Goal: Task Accomplishment & Management: Use online tool/utility

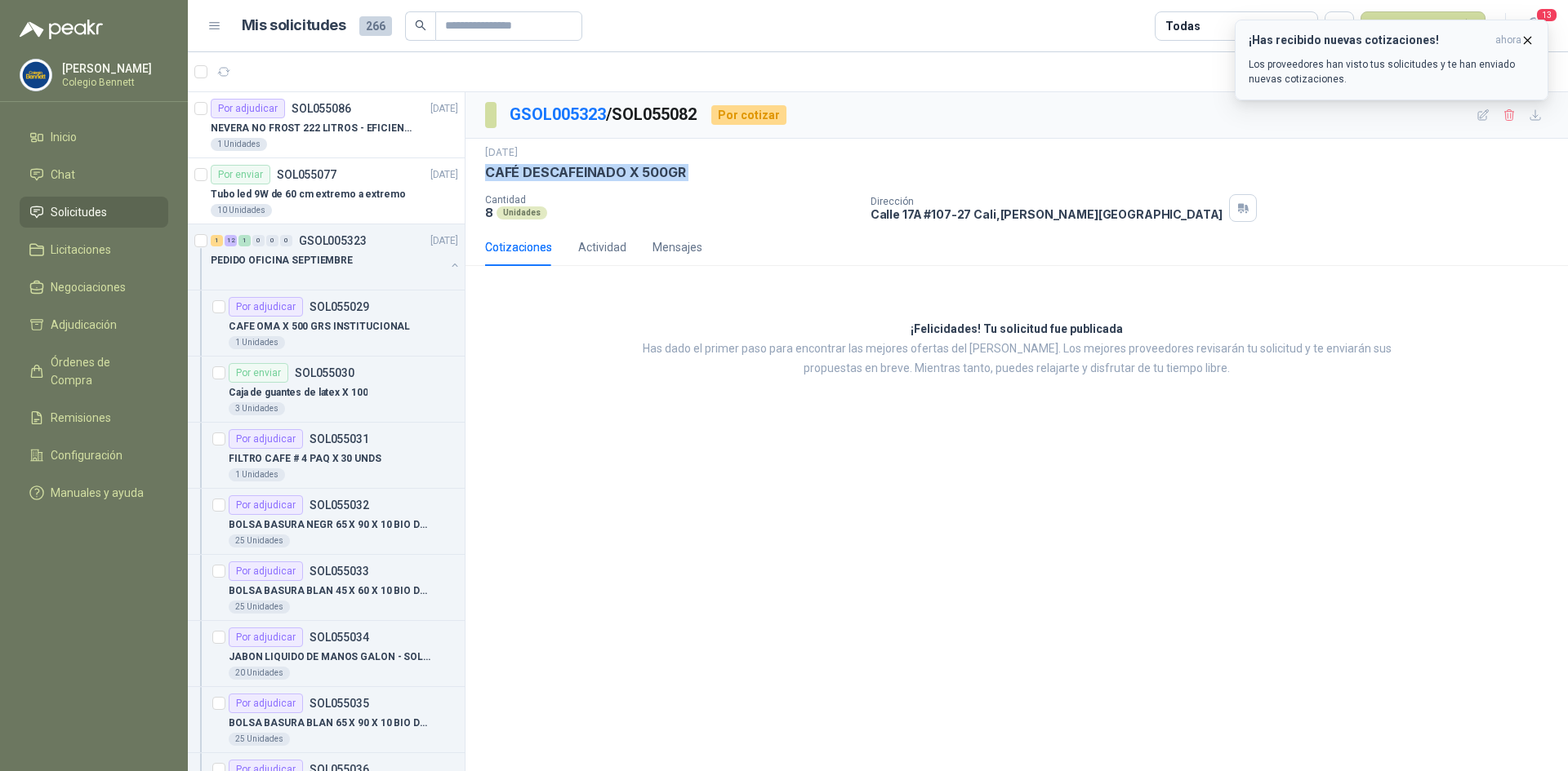
click at [1309, 50] on div "¡Has recibido nuevas cotizaciones! ahora Los proveedores han visto tus solicitu…" at bounding box center [1392, 60] width 286 height 53
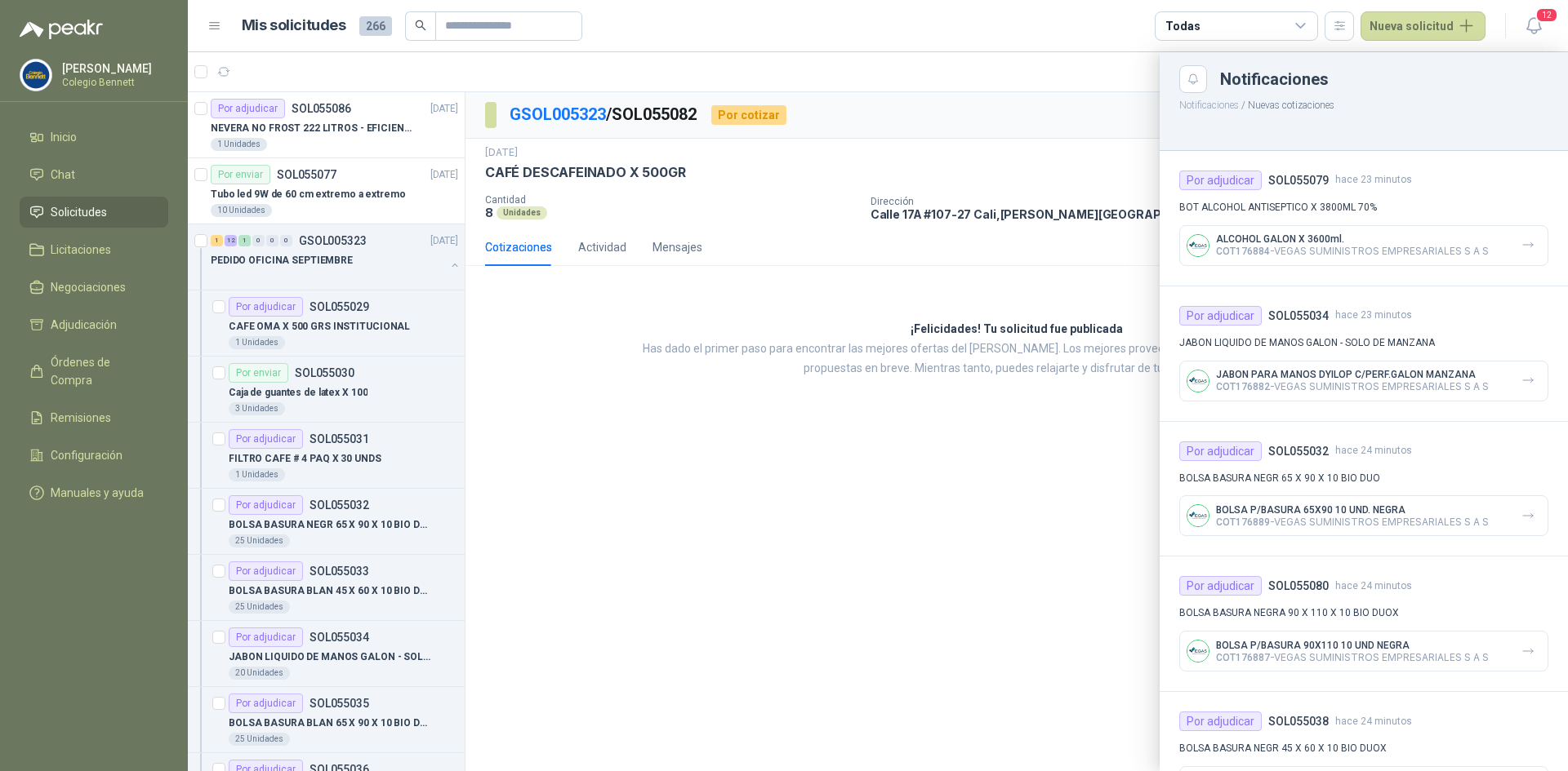
click at [972, 109] on div at bounding box center [877, 411] width 1380 height 719
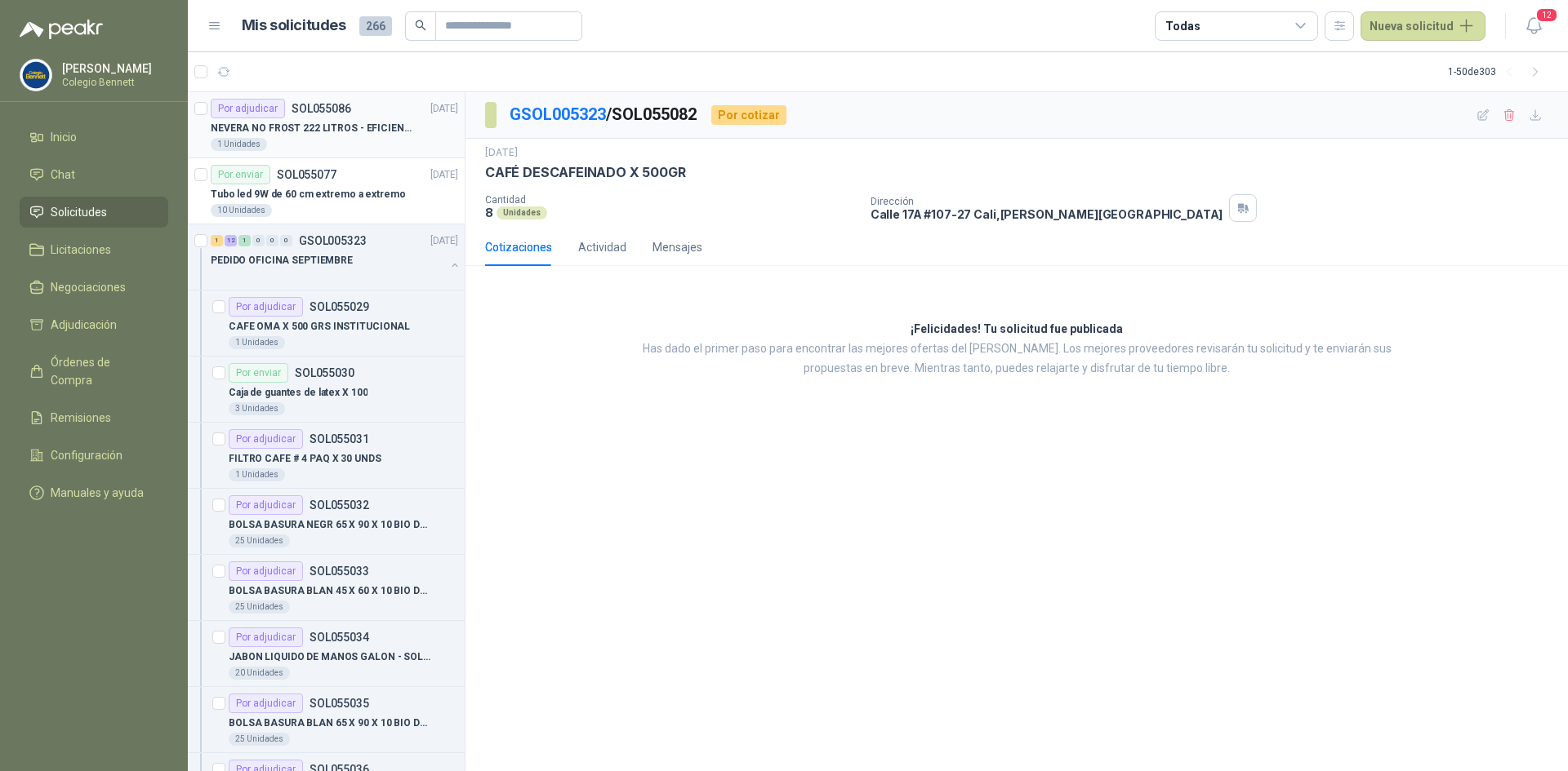
click at [314, 144] on div "1 Unidades" at bounding box center [335, 145] width 247 height 13
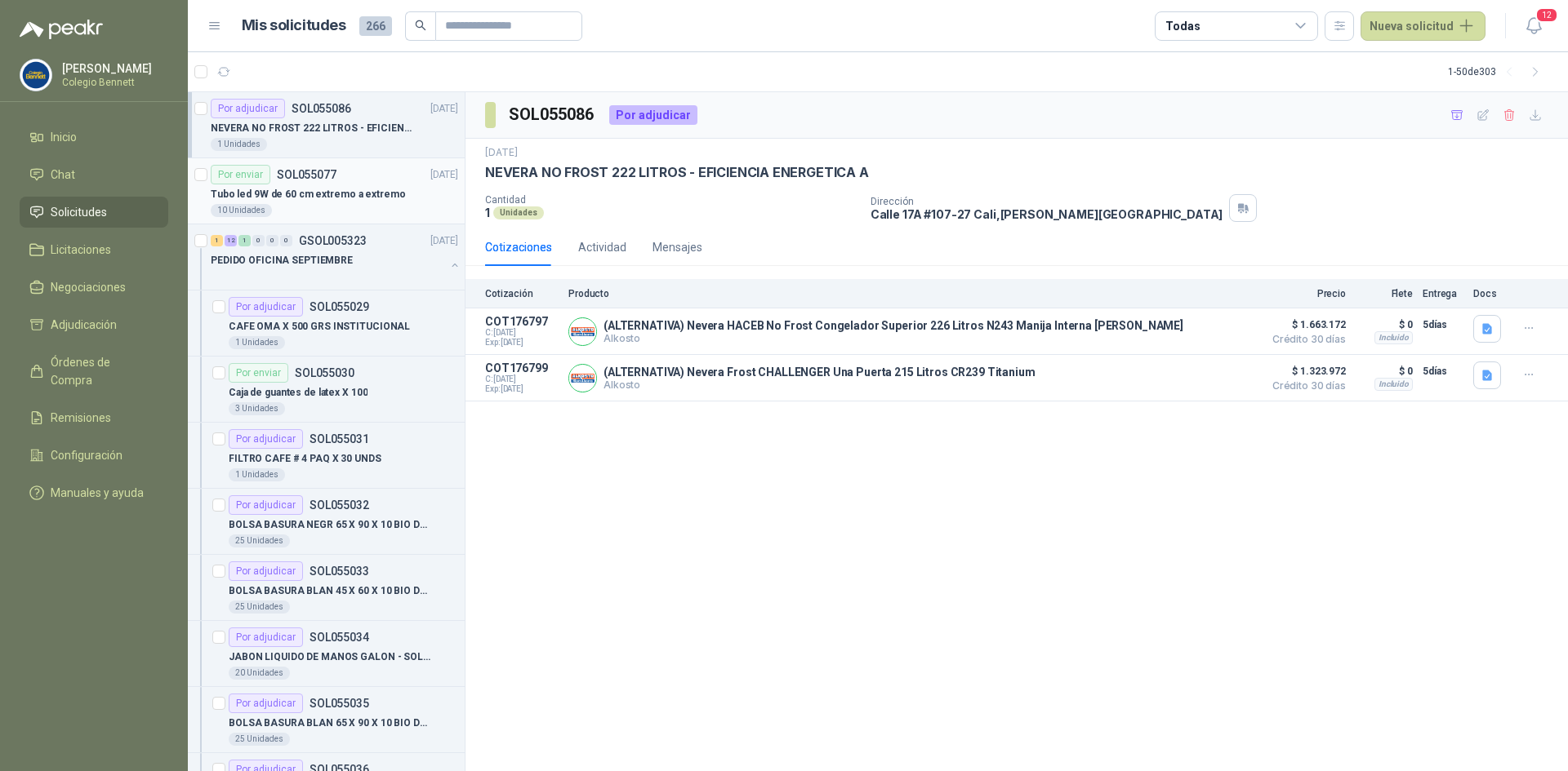
click at [328, 175] on p "SOL055077" at bounding box center [307, 175] width 60 height 12
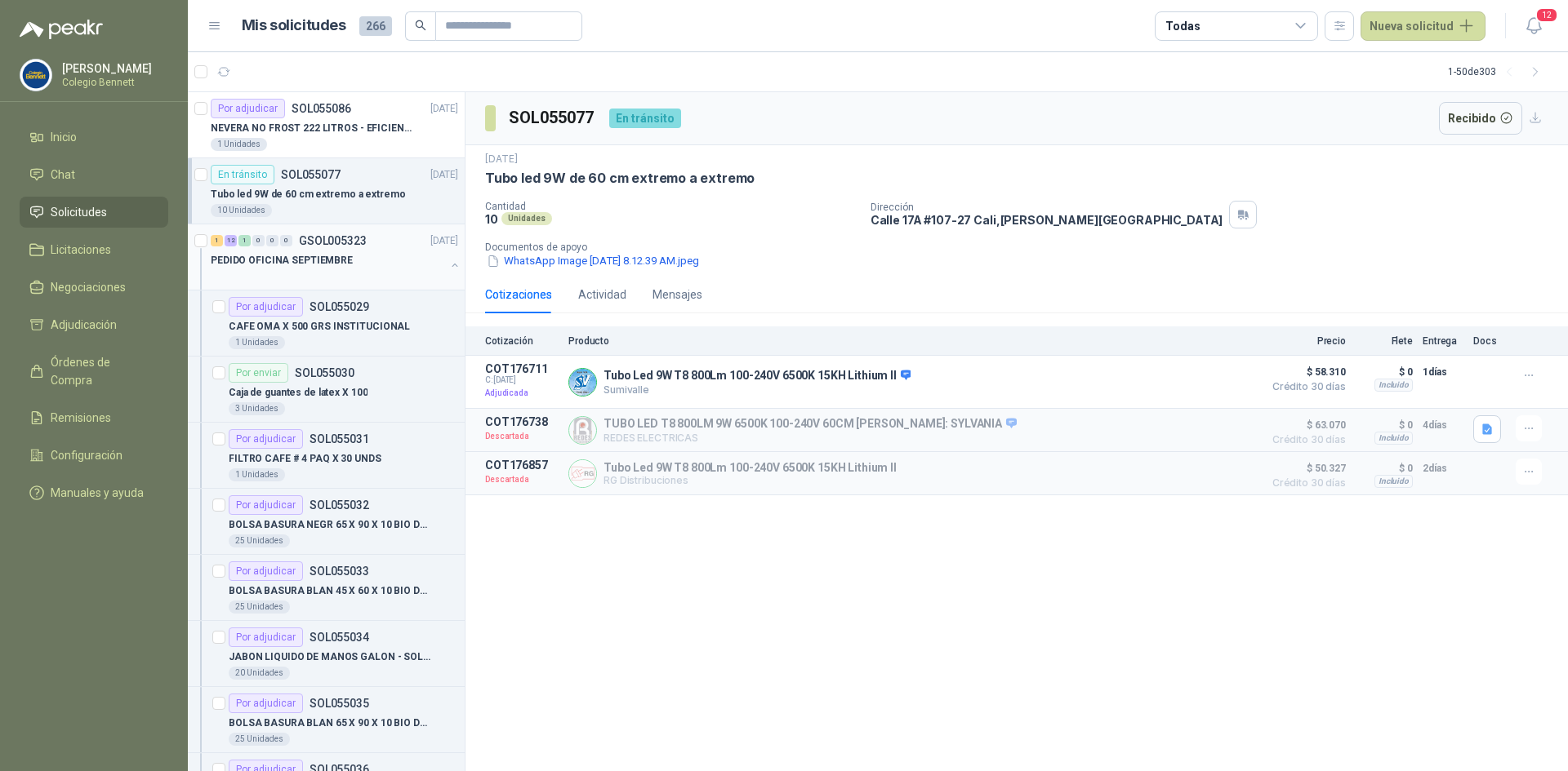
click at [356, 244] on p "GSOL005323" at bounding box center [333, 241] width 68 height 12
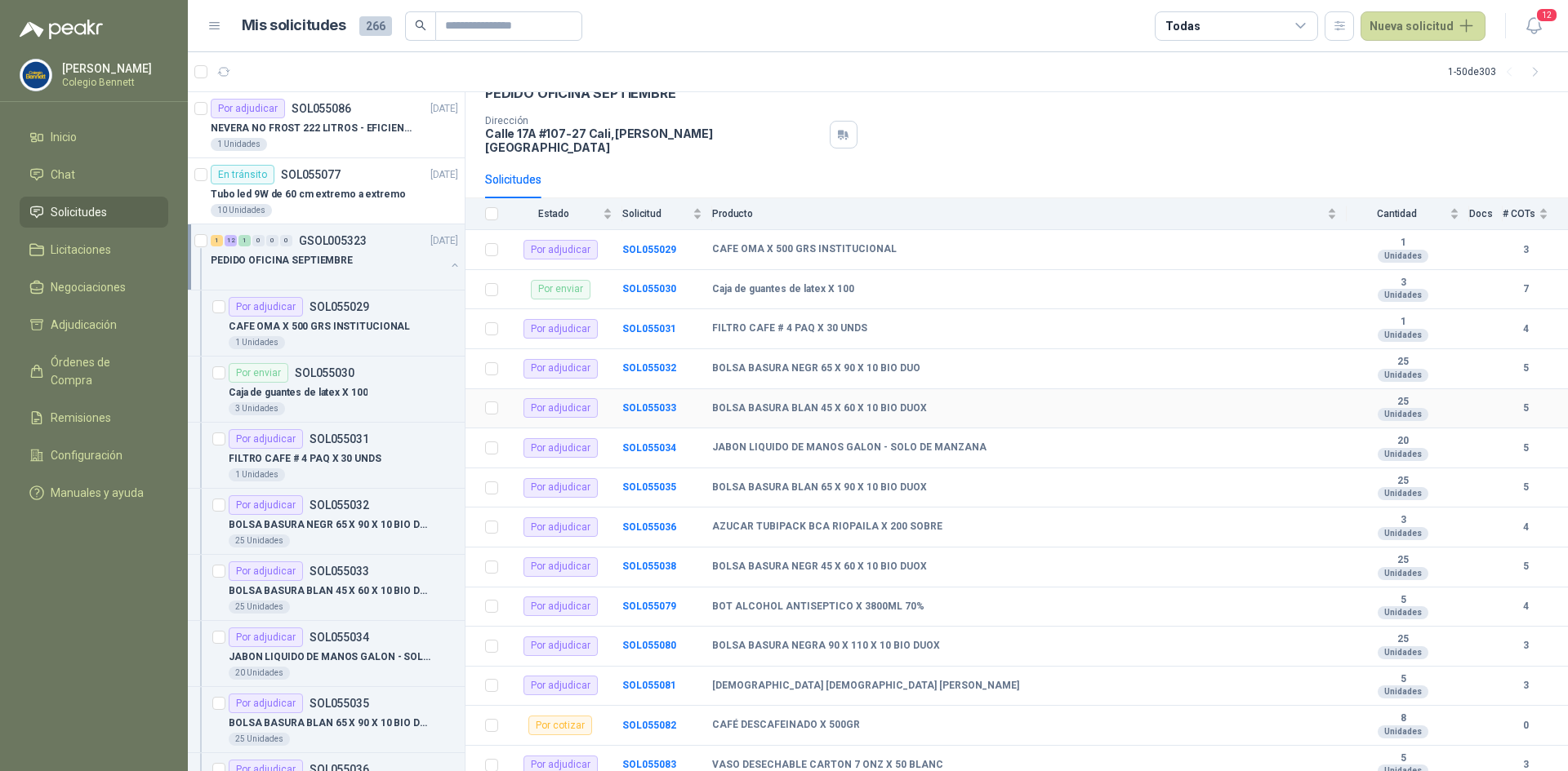
scroll to position [113, 0]
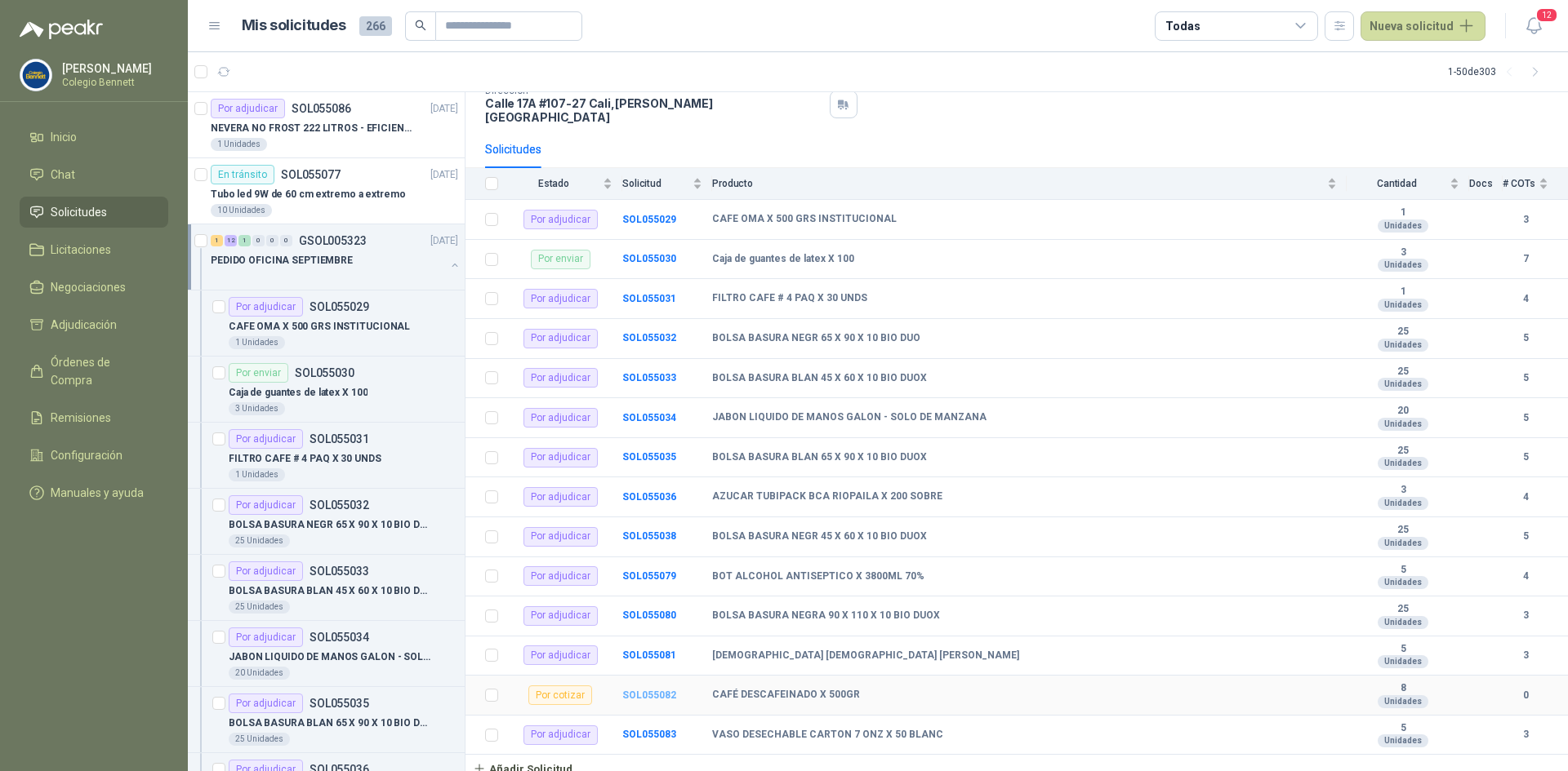
click at [641, 690] on b "SOL055082" at bounding box center [648, 696] width 54 height 12
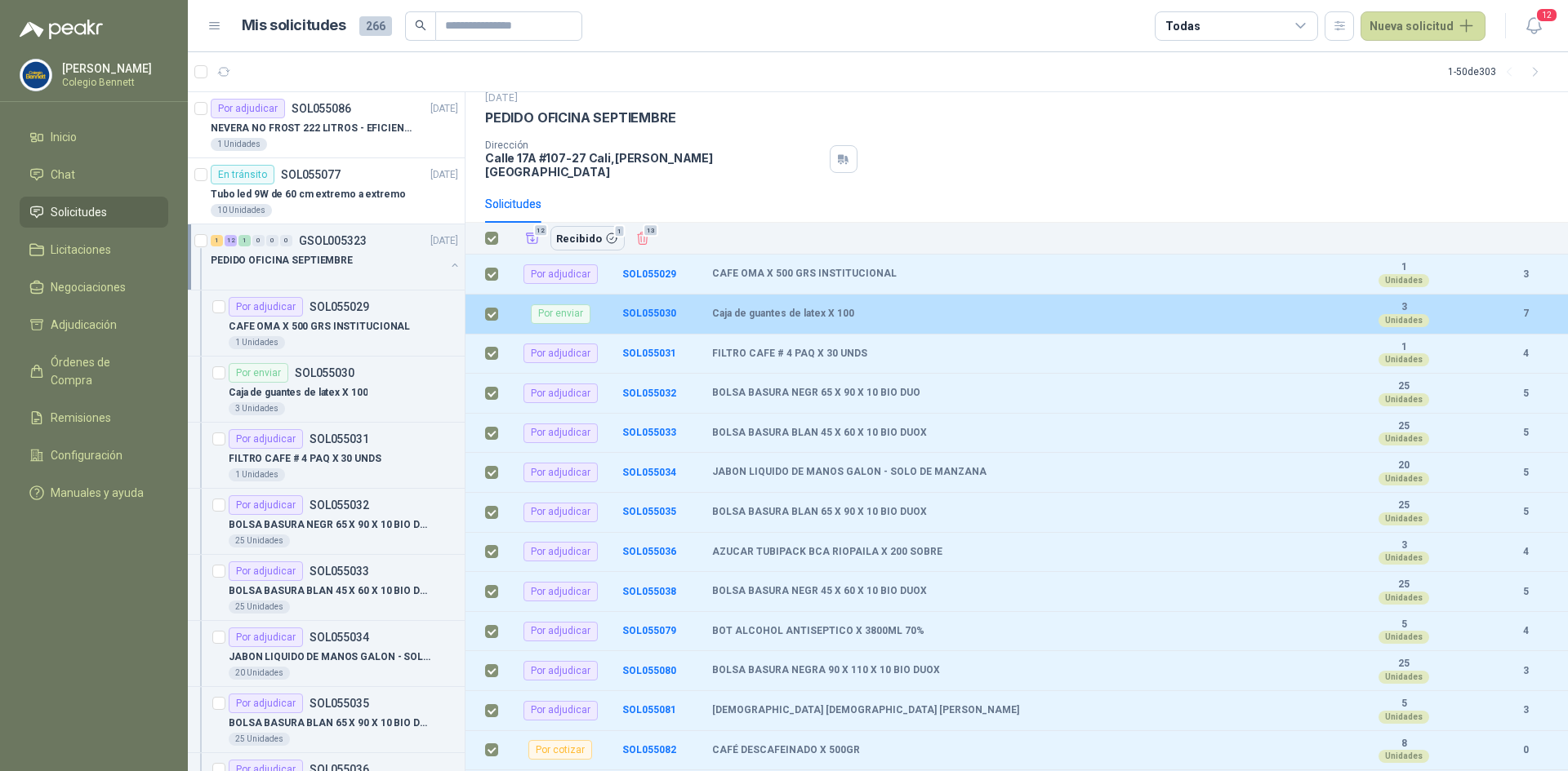
scroll to position [113, 0]
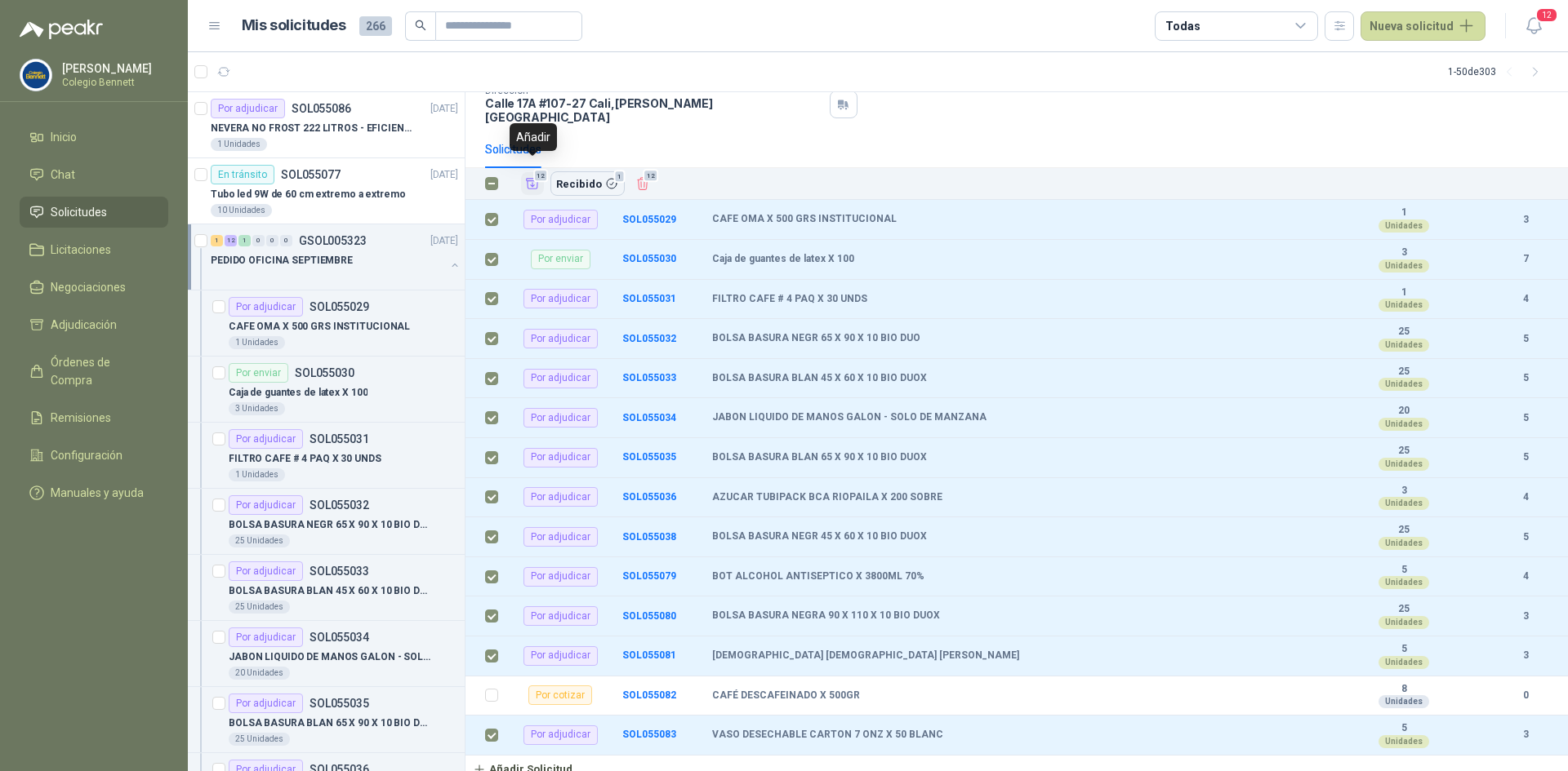
click at [533, 169] on span "12" at bounding box center [540, 175] width 15 height 13
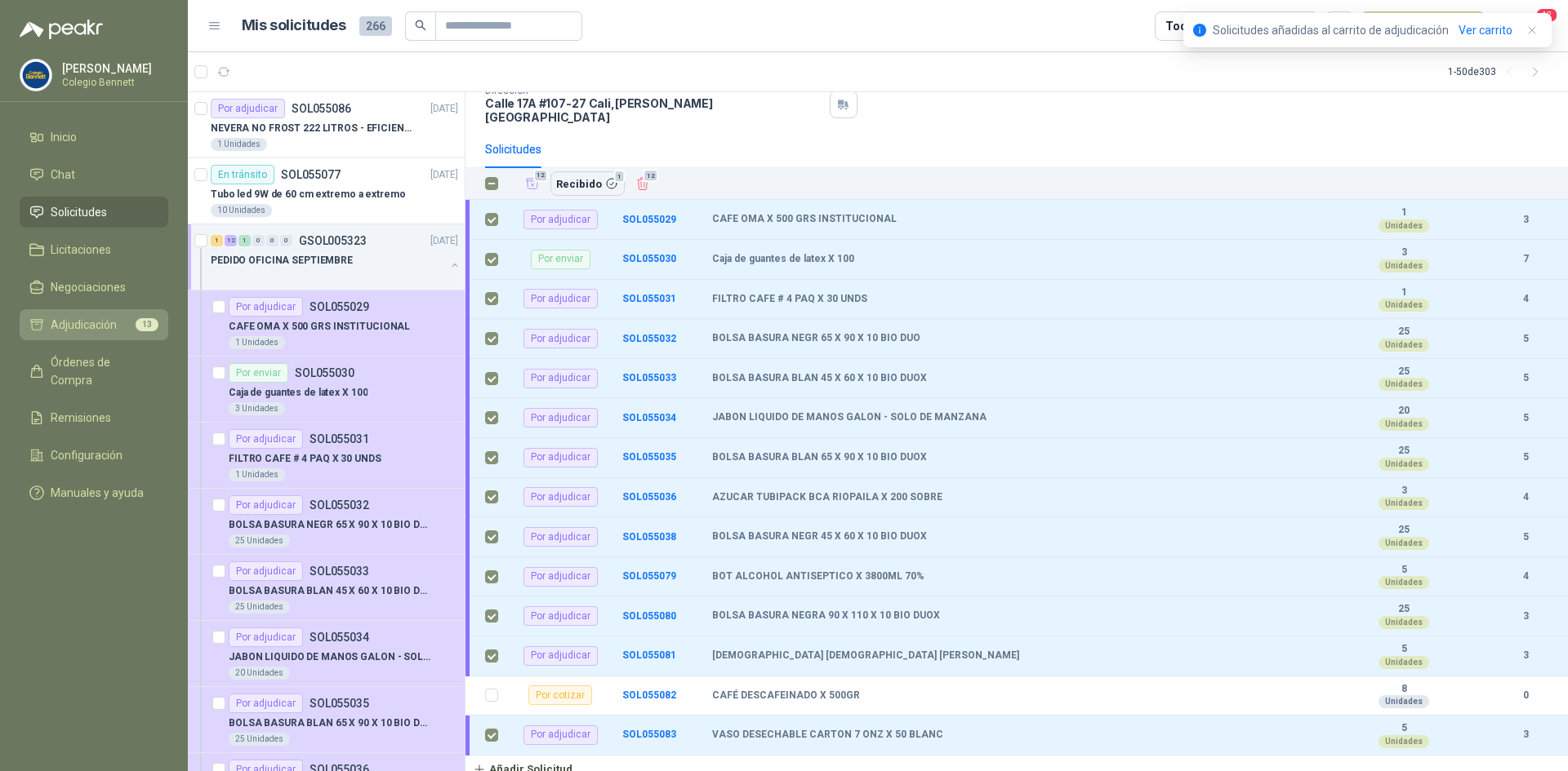
click at [65, 315] on link "Adjudicación 13" at bounding box center [94, 325] width 148 height 31
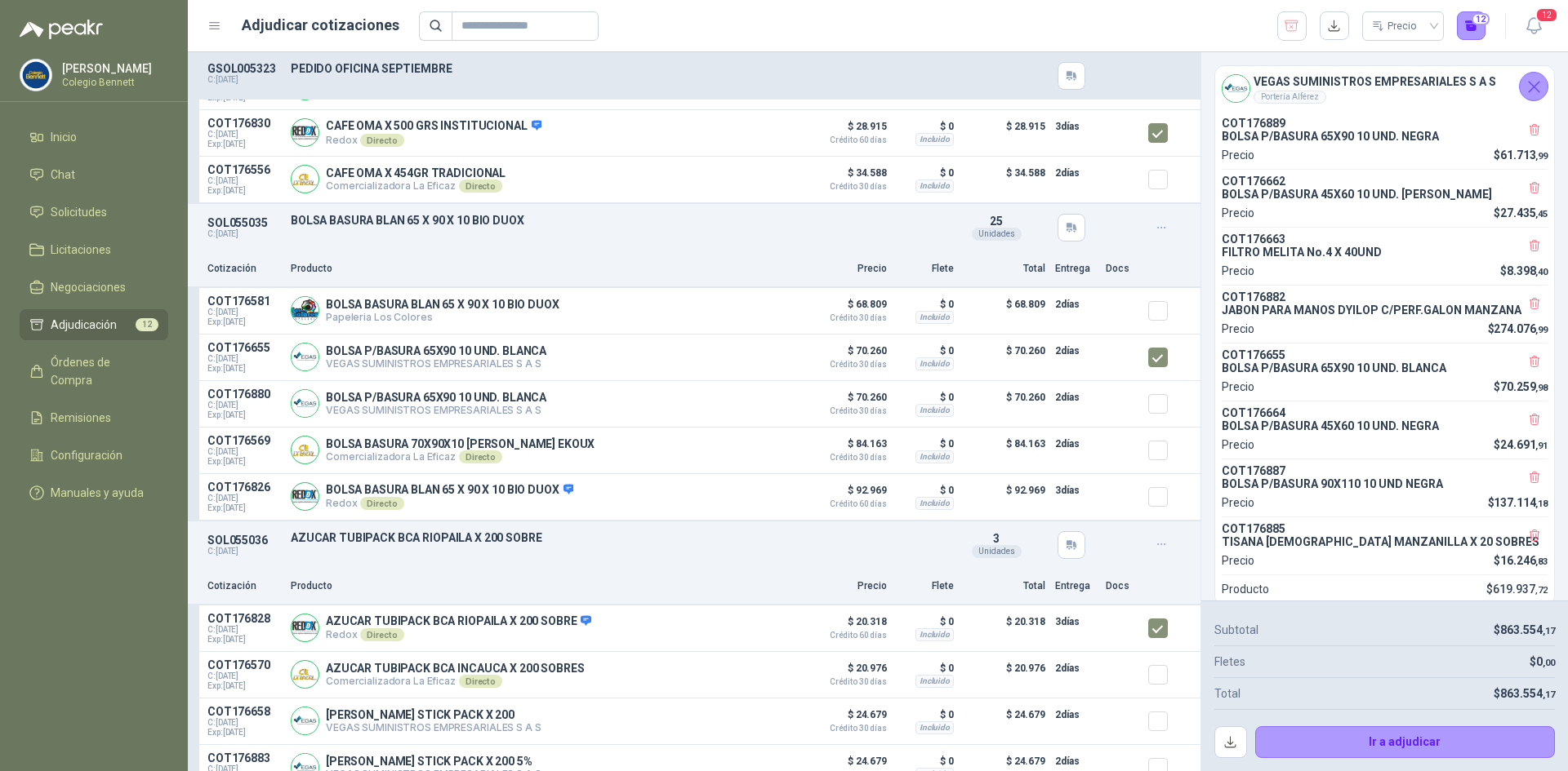
scroll to position [656, 0]
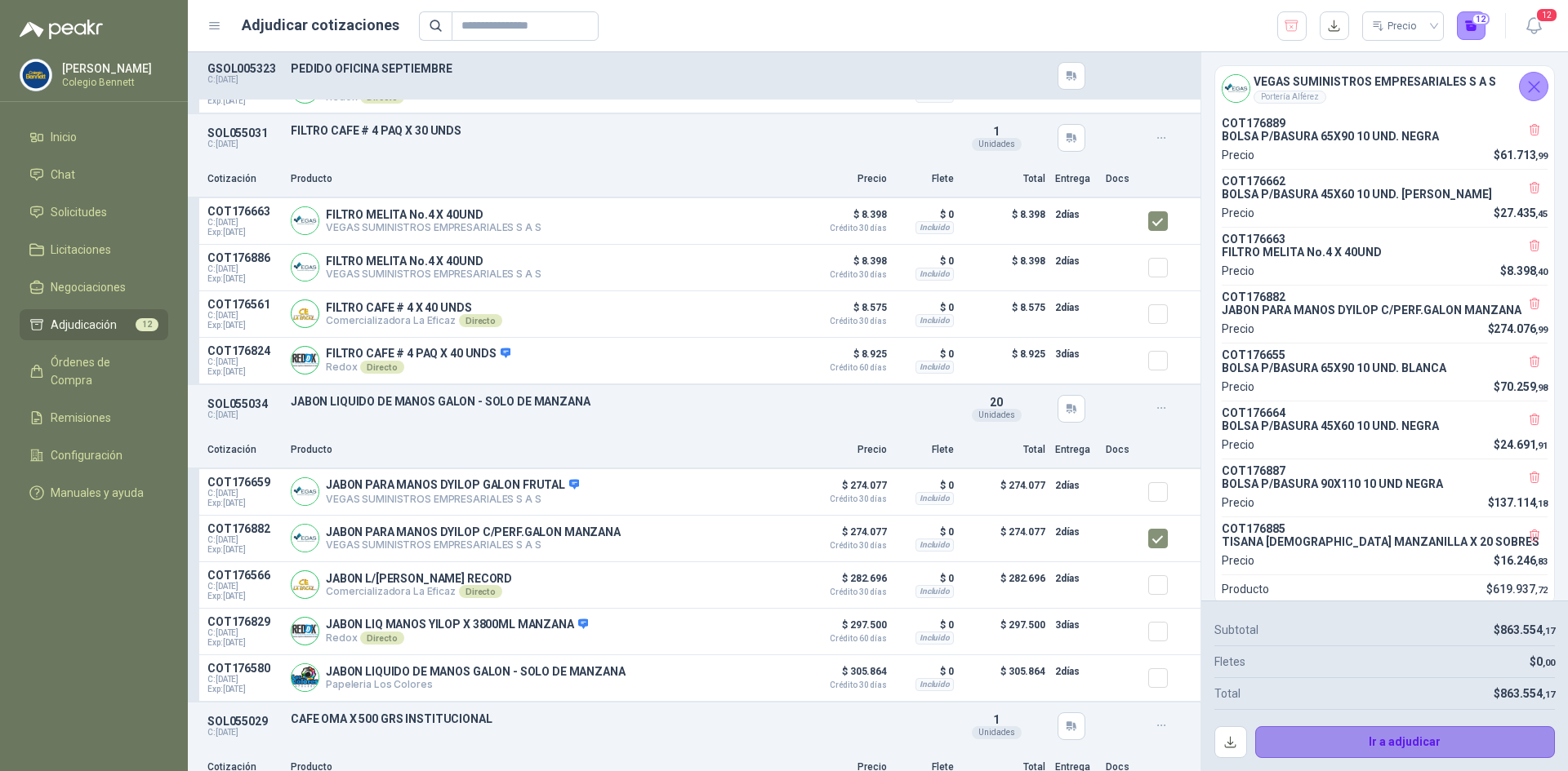
click at [1408, 741] on button "Ir a adjudicar" at bounding box center [1405, 743] width 300 height 33
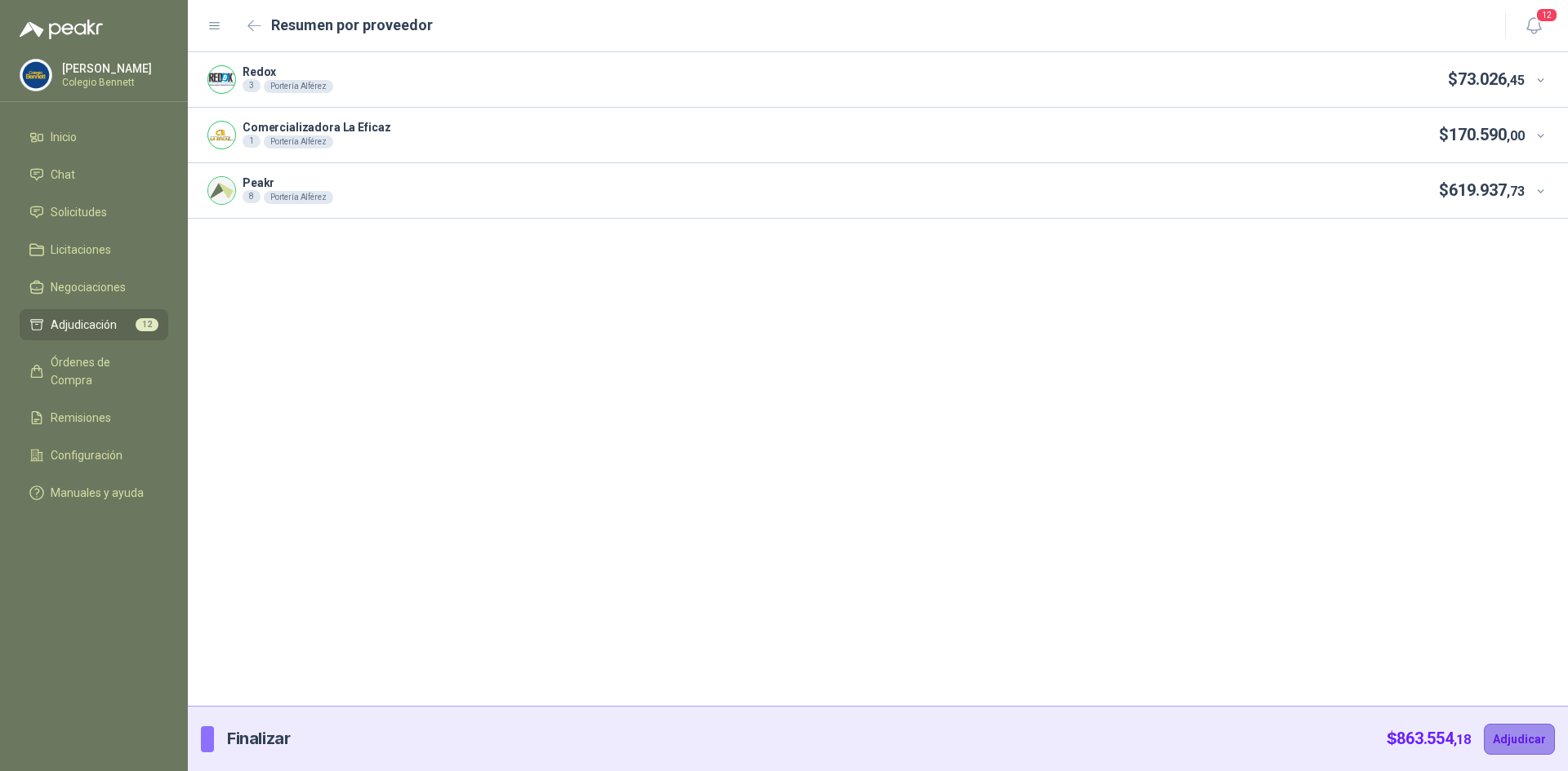
click at [1514, 734] on button "Adjudicar" at bounding box center [1519, 739] width 71 height 31
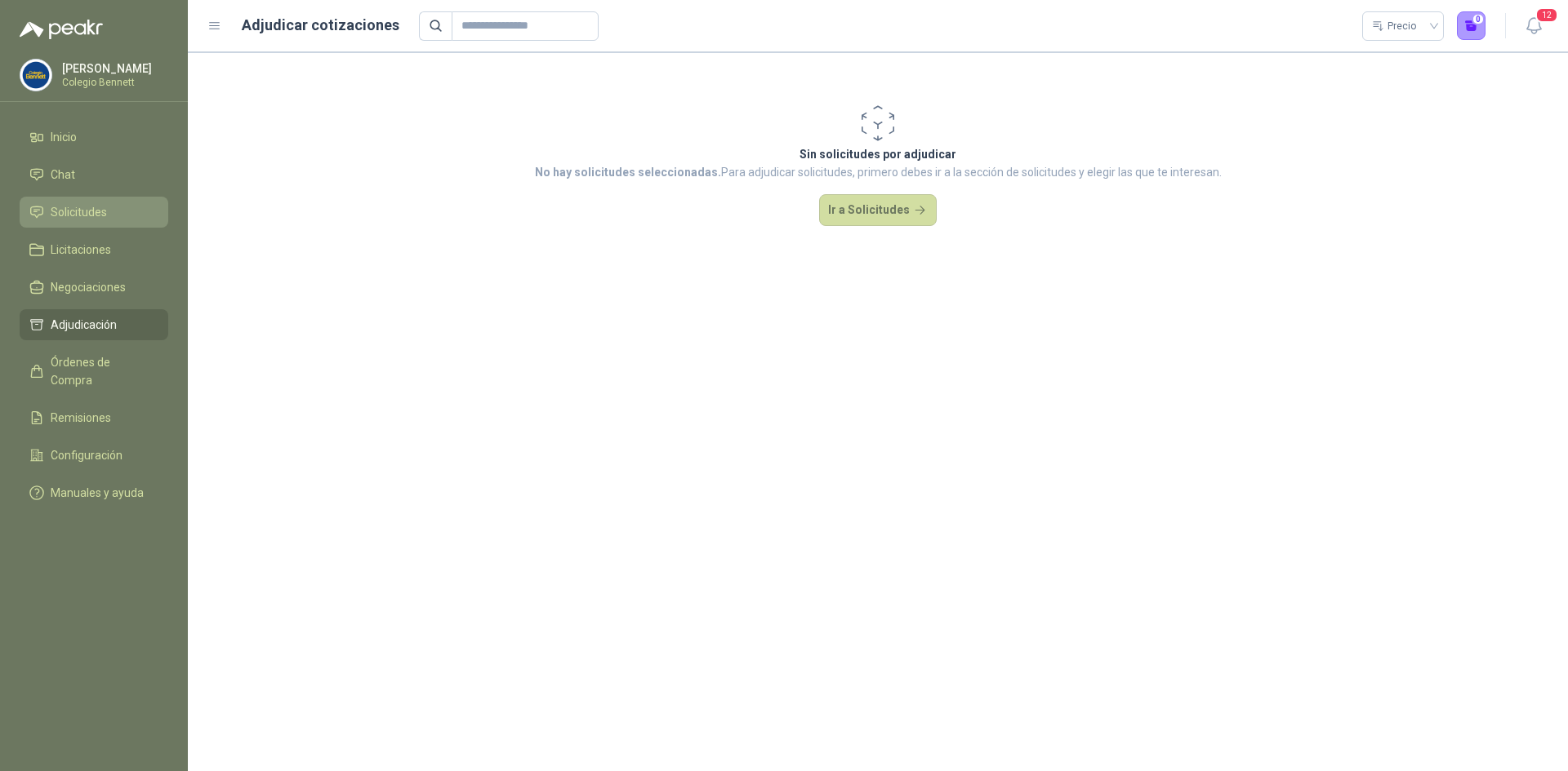
click at [114, 209] on li "Solicitudes" at bounding box center [94, 213] width 129 height 18
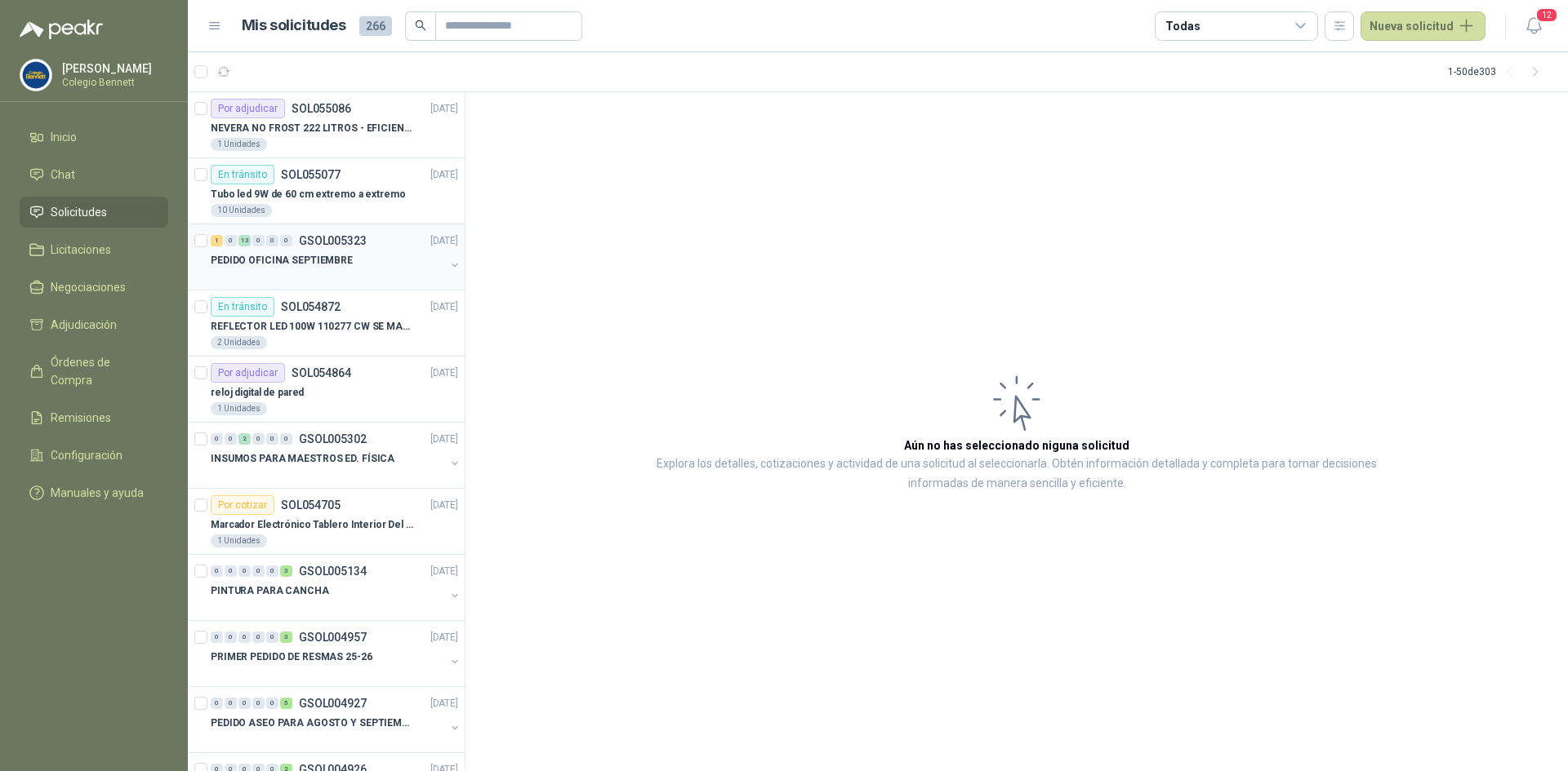
click at [334, 246] on p "GSOL005323" at bounding box center [333, 241] width 68 height 12
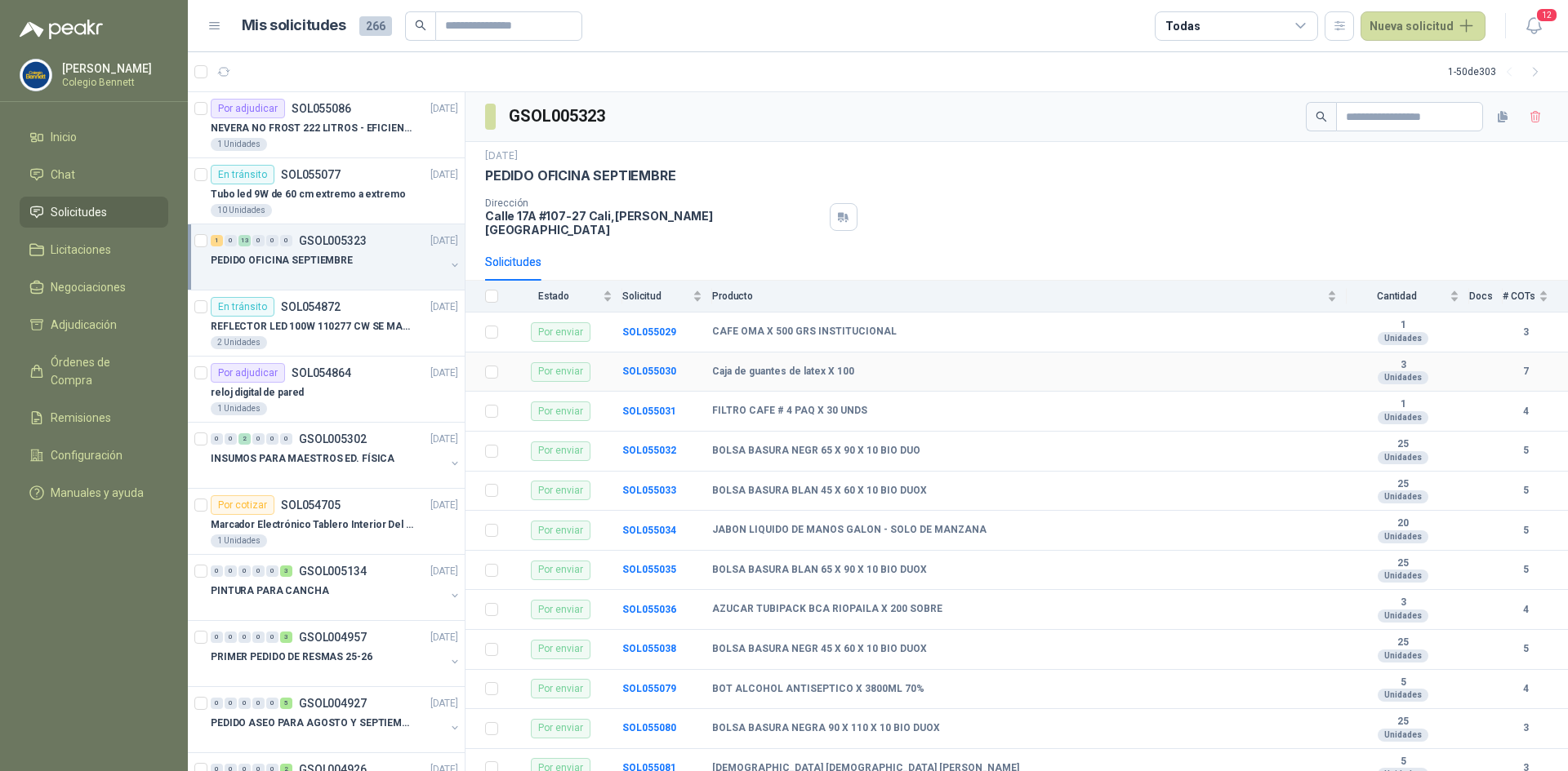
scroll to position [113, 0]
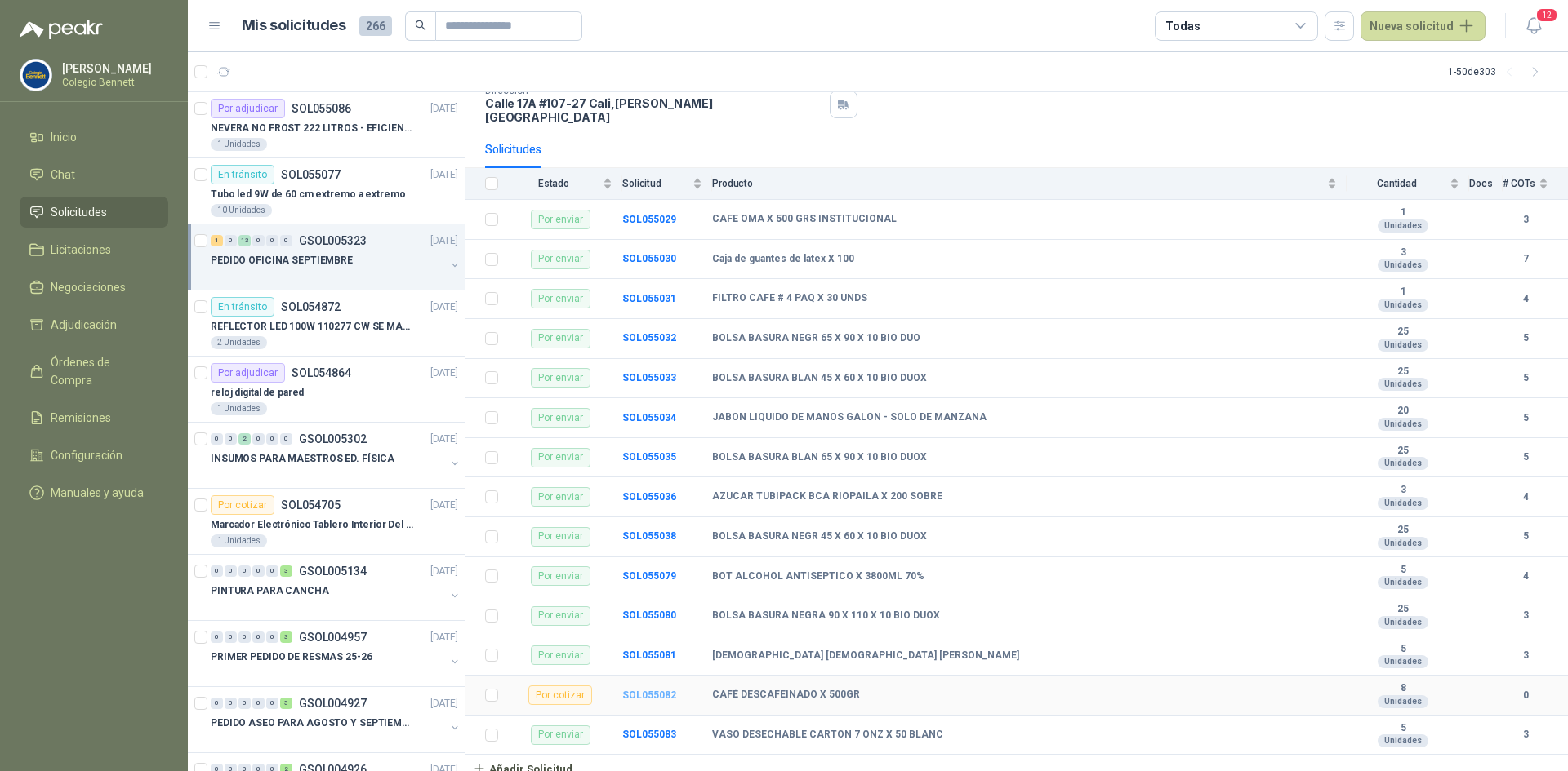
click at [638, 690] on b "SOL055082" at bounding box center [648, 696] width 54 height 12
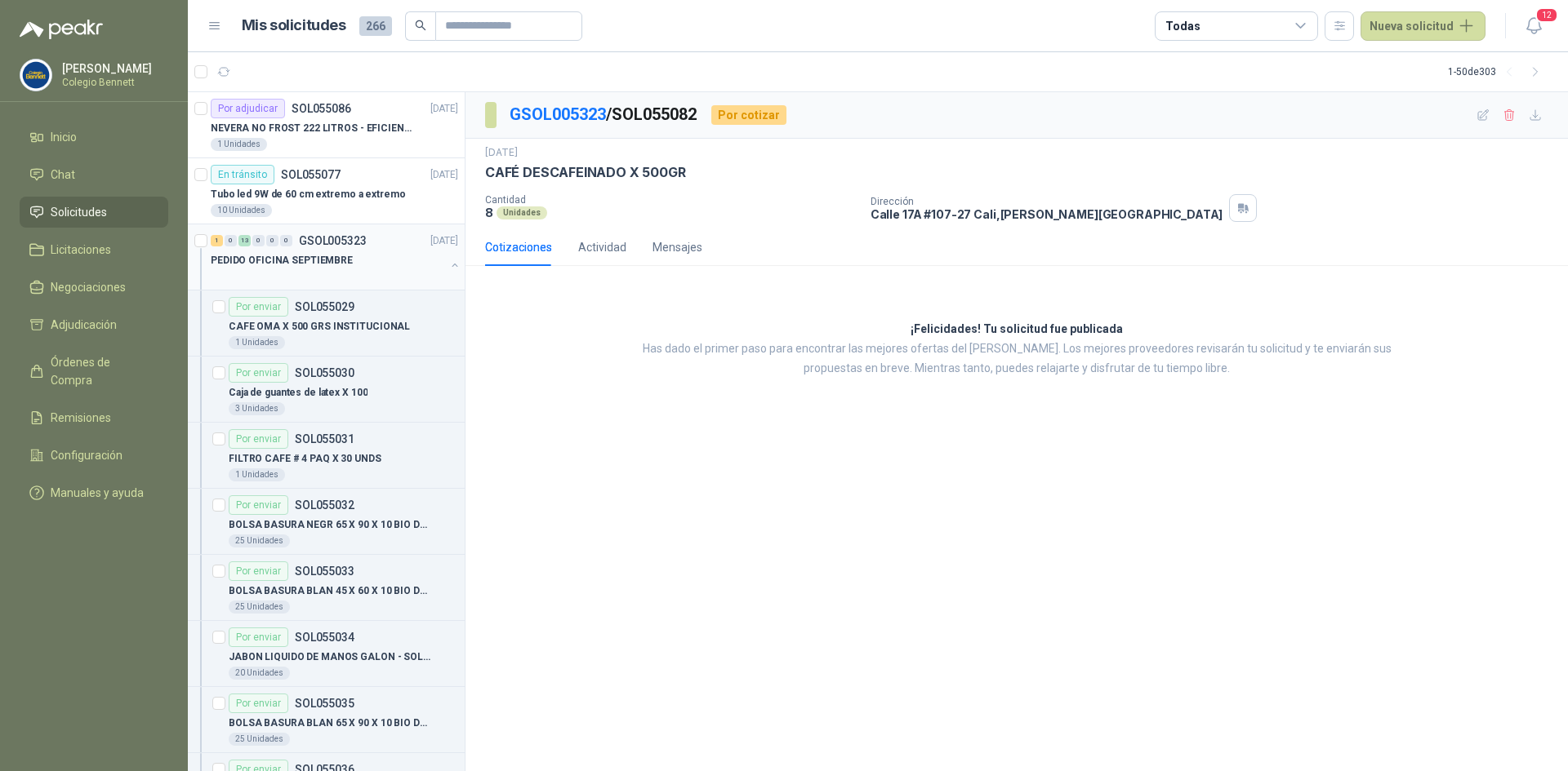
click at [448, 262] on button "button" at bounding box center [455, 265] width 13 height 13
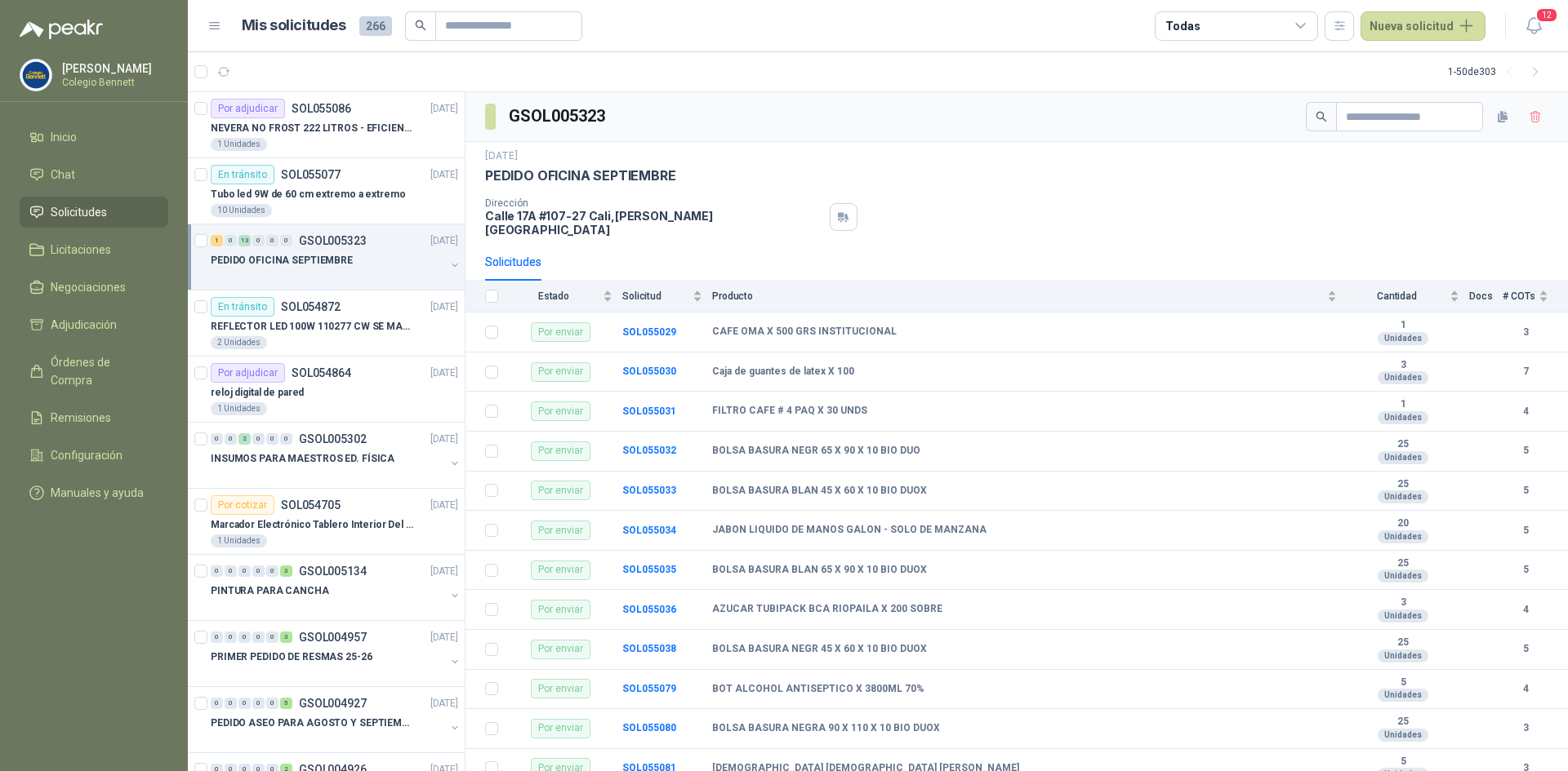
click at [288, 255] on p "PEDIDO OFICINA SEPTIEMBRE" at bounding box center [282, 260] width 142 height 15
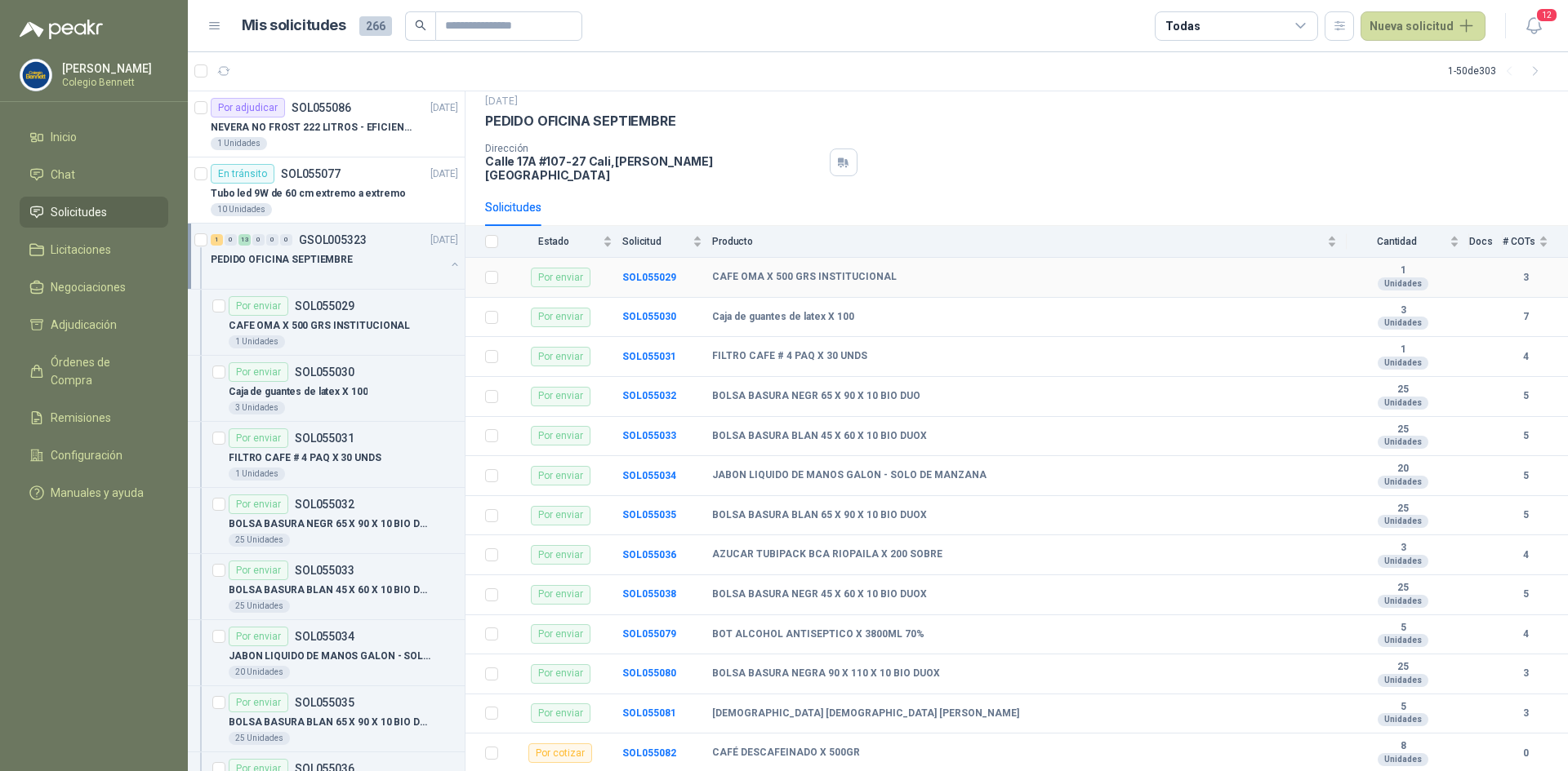
scroll to position [113, 0]
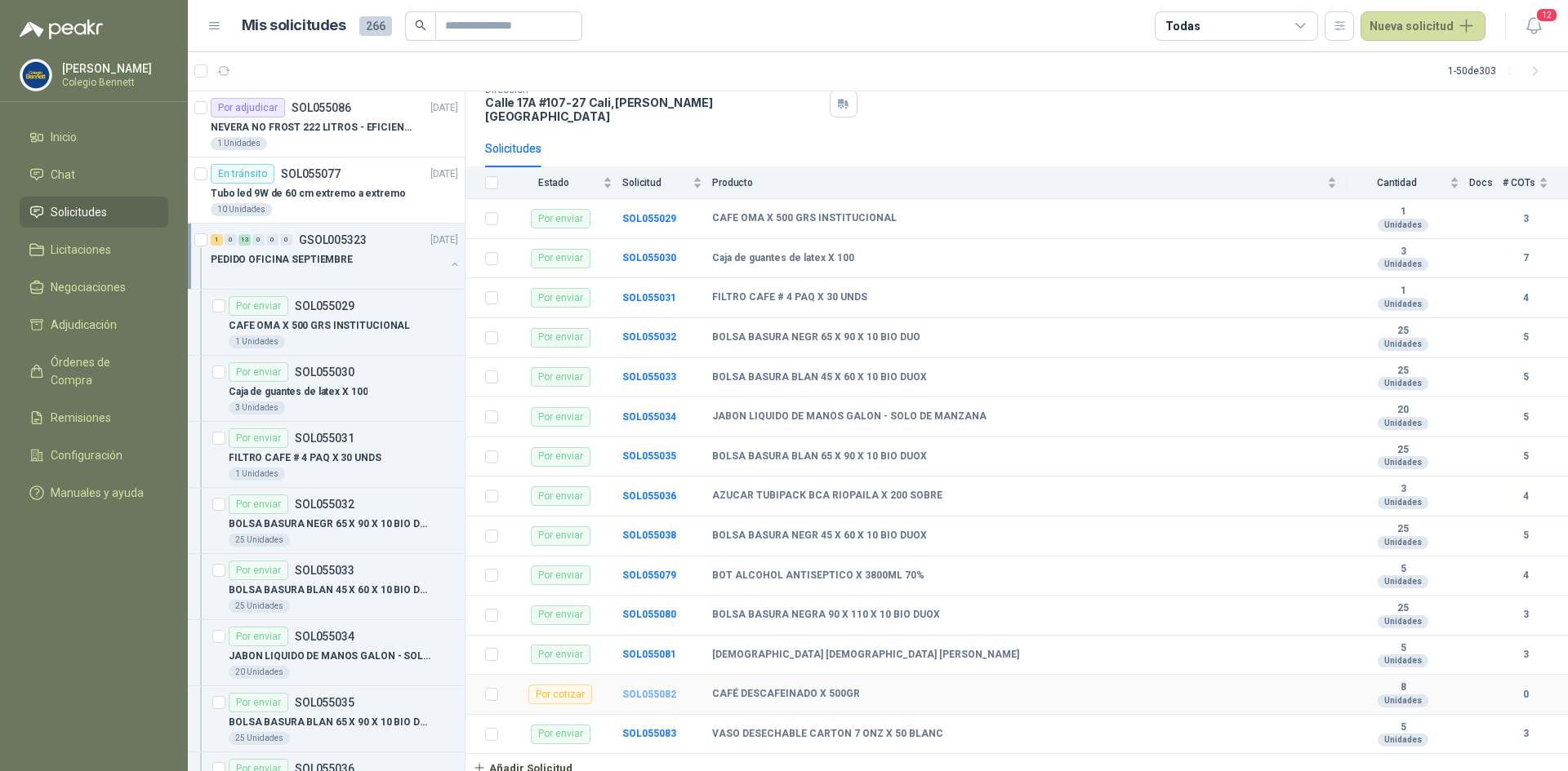
click at [645, 689] on b "SOL055082" at bounding box center [648, 695] width 54 height 12
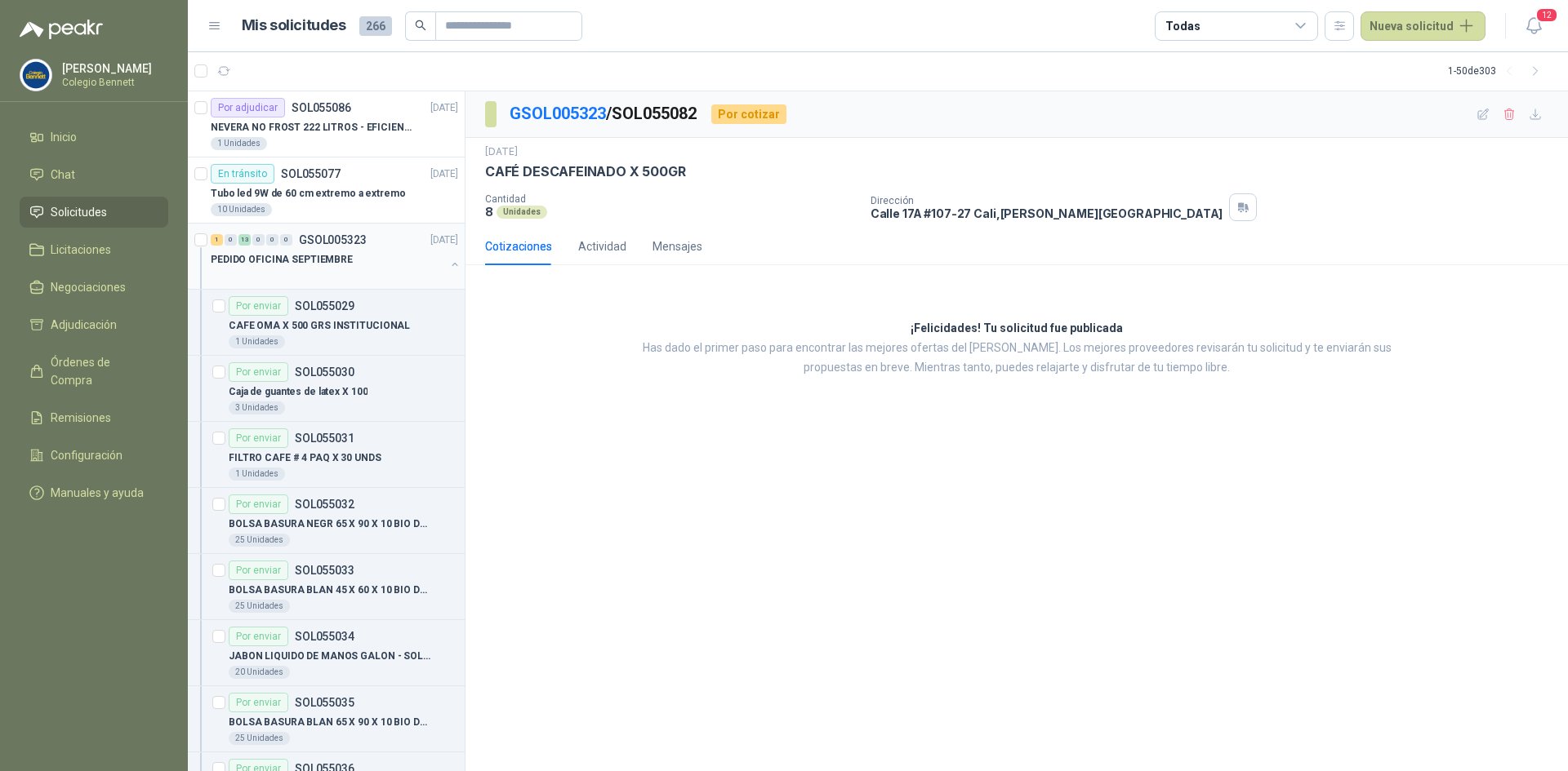
click at [448, 265] on button "button" at bounding box center [455, 265] width 13 height 13
